Goal: Information Seeking & Learning: Learn about a topic

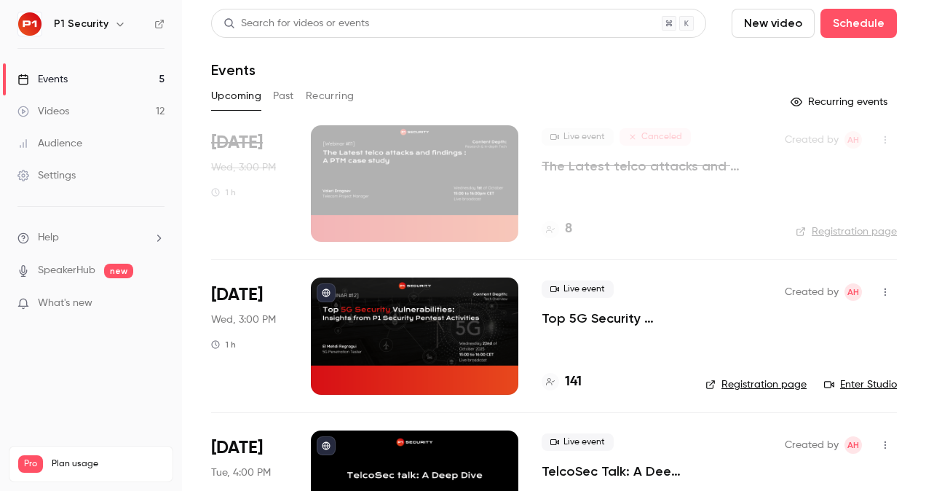
click at [627, 313] on p "Top 5G Security Vulnerabilities: Insights from P1 Security Pentest Activities" at bounding box center [612, 317] width 140 height 17
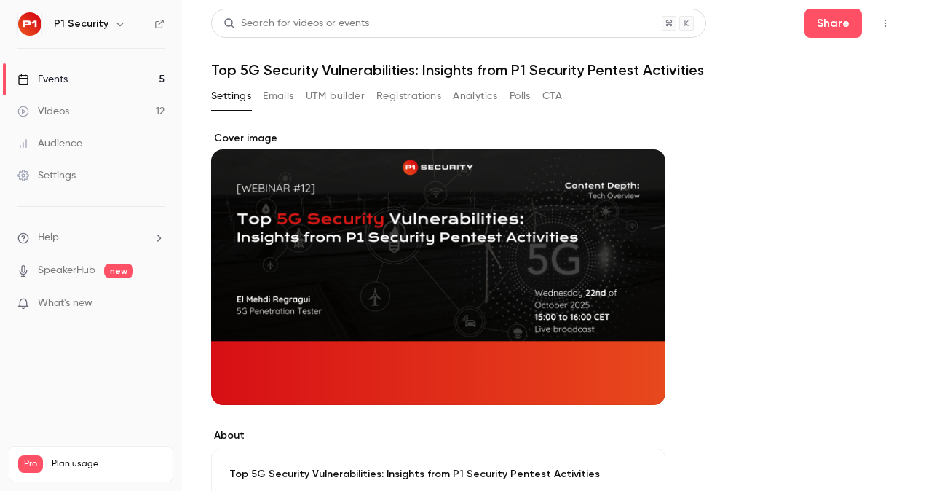
click at [421, 99] on button "Registrations" at bounding box center [408, 95] width 65 height 23
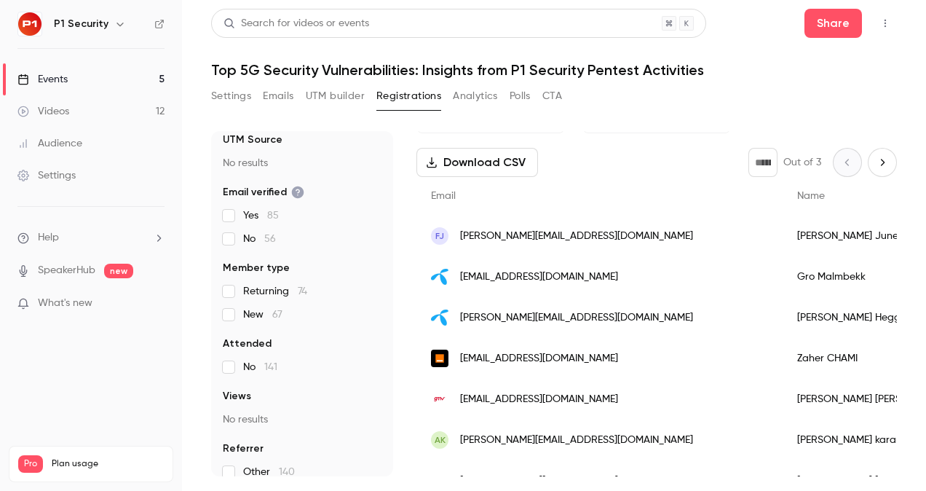
scroll to position [106, 0]
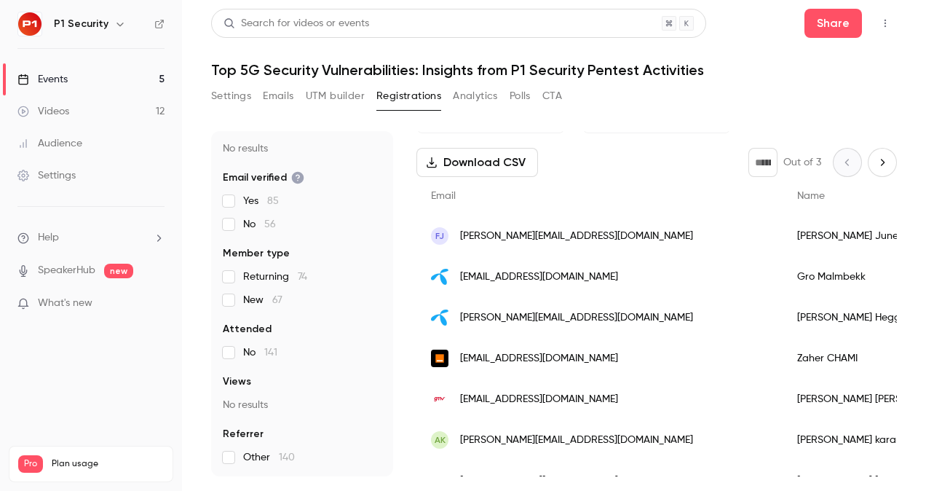
click at [459, 95] on button "Analytics" at bounding box center [475, 95] width 45 height 23
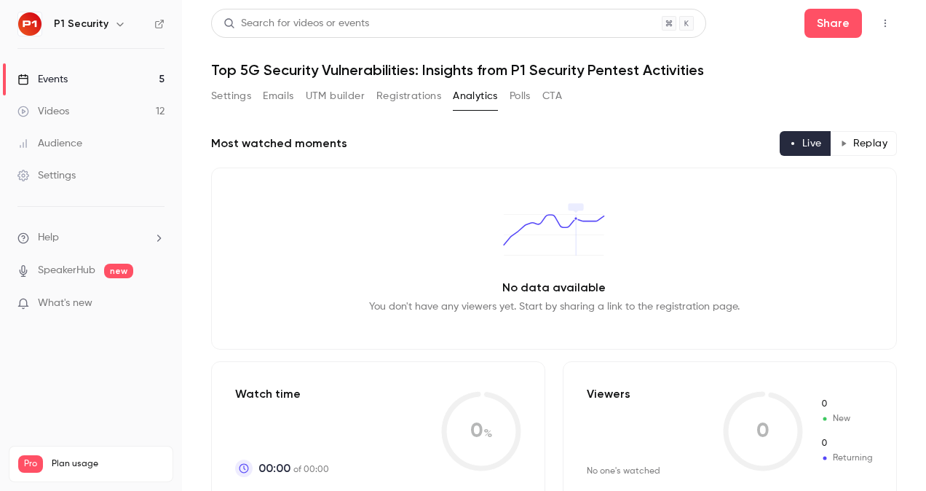
click at [517, 98] on button "Polls" at bounding box center [520, 95] width 21 height 23
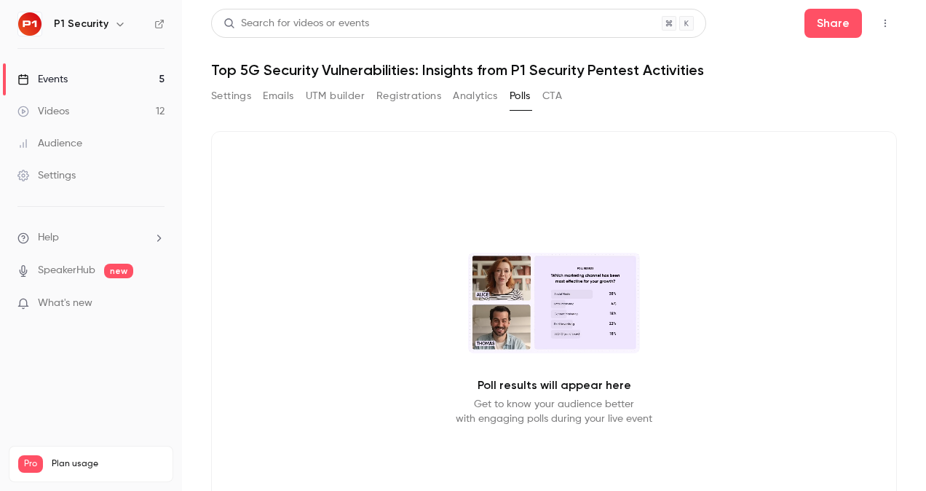
click at [558, 103] on button "CTA" at bounding box center [552, 95] width 20 height 23
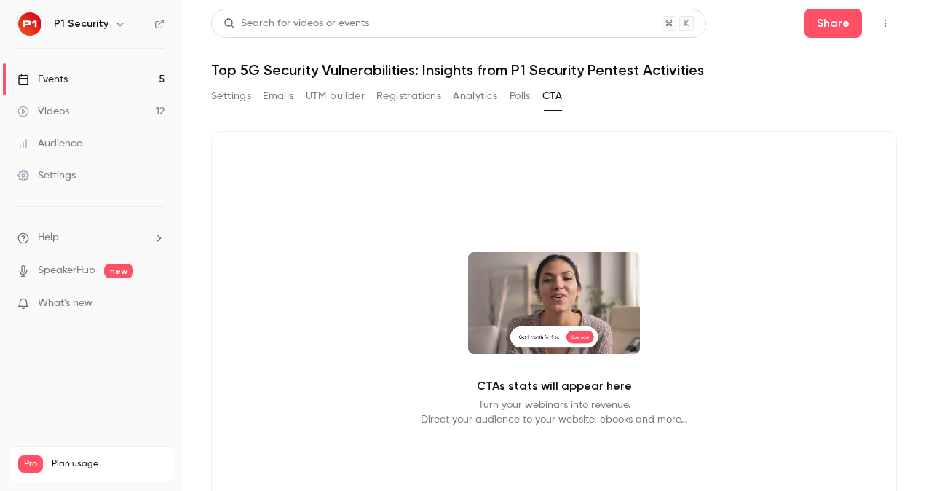
click at [425, 99] on button "Registrations" at bounding box center [408, 95] width 65 height 23
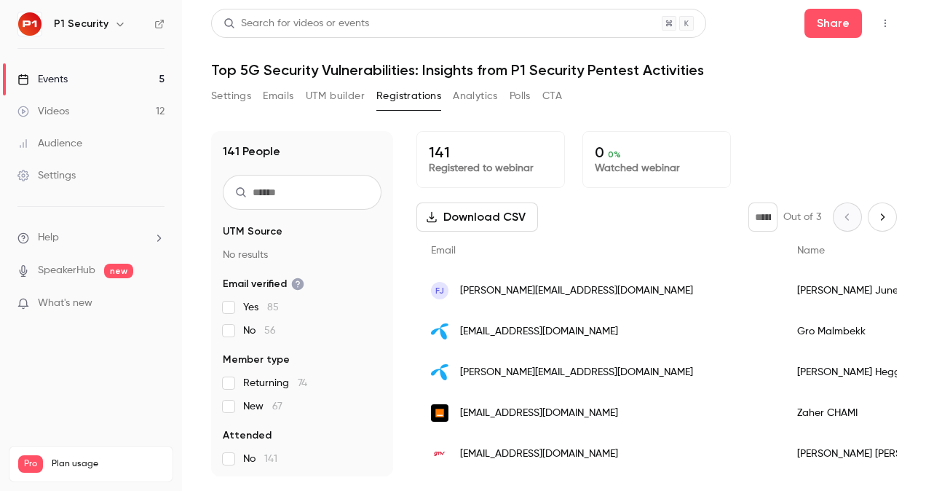
click at [313, 90] on button "UTM builder" at bounding box center [335, 95] width 59 height 23
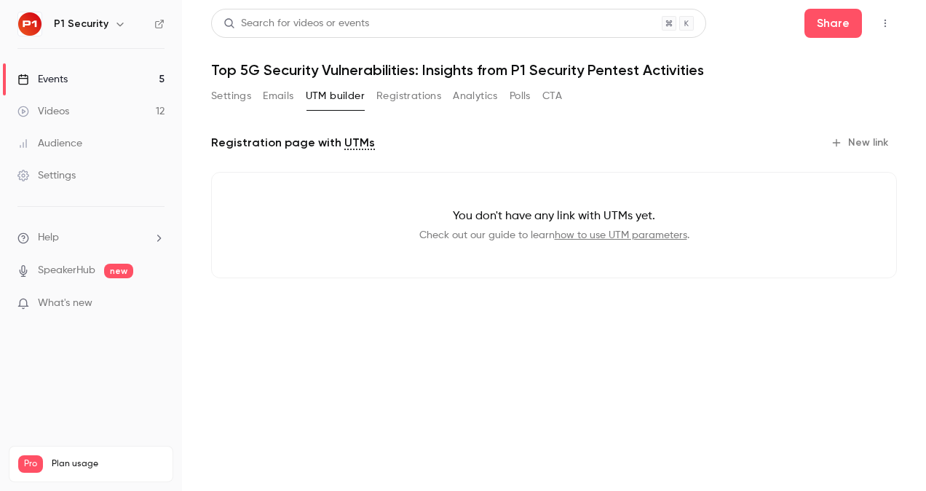
click at [269, 86] on button "Emails" at bounding box center [278, 95] width 31 height 23
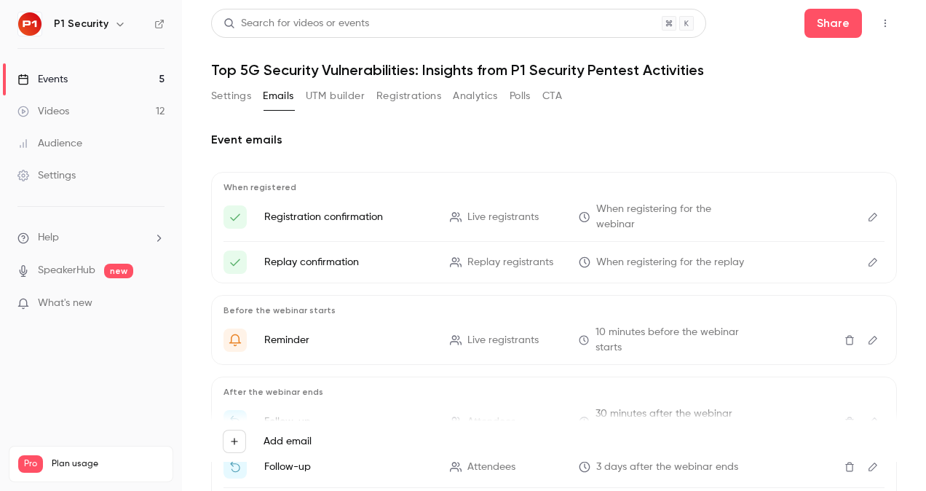
click at [234, 88] on button "Settings" at bounding box center [231, 95] width 40 height 23
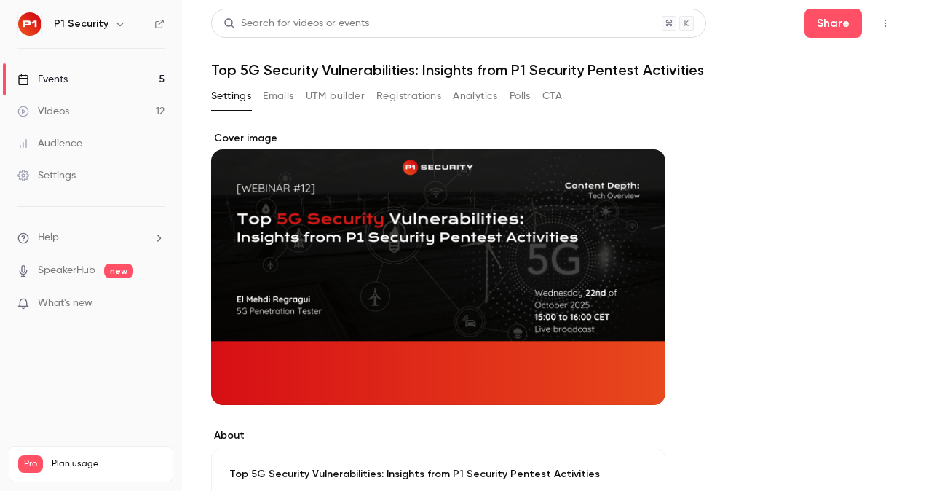
click at [400, 106] on button "Registrations" at bounding box center [408, 95] width 65 height 23
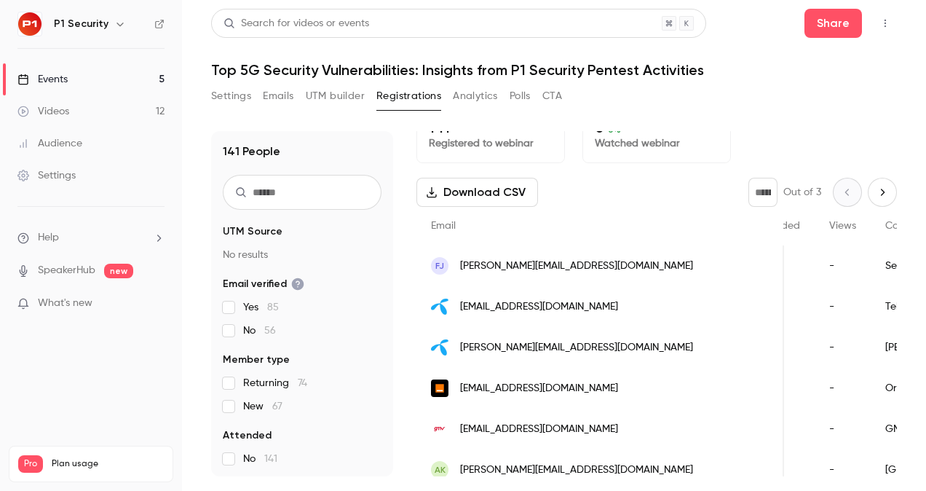
scroll to position [0, 424]
click at [884, 224] on span "Company name" at bounding box center [922, 226] width 76 height 10
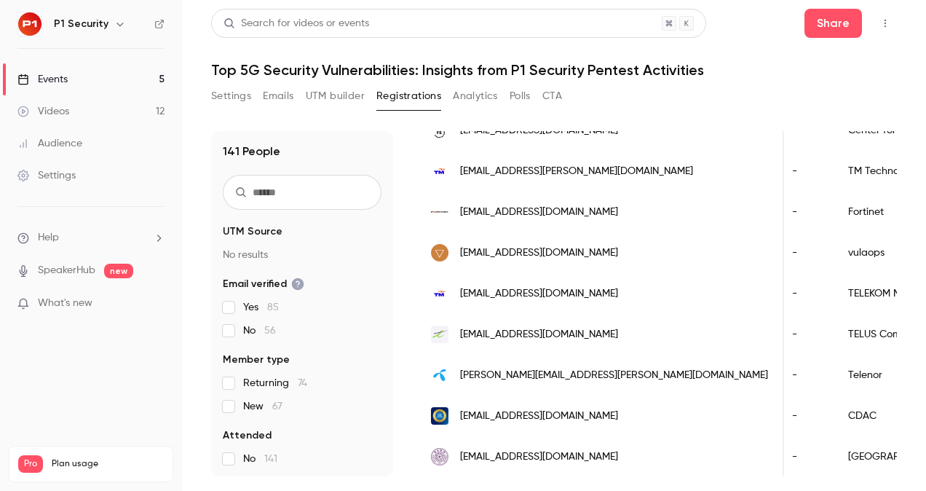
scroll to position [1343, 0]
click at [82, 83] on link "Events 5" at bounding box center [91, 79] width 182 height 32
